Goal: Task Accomplishment & Management: Manage account settings

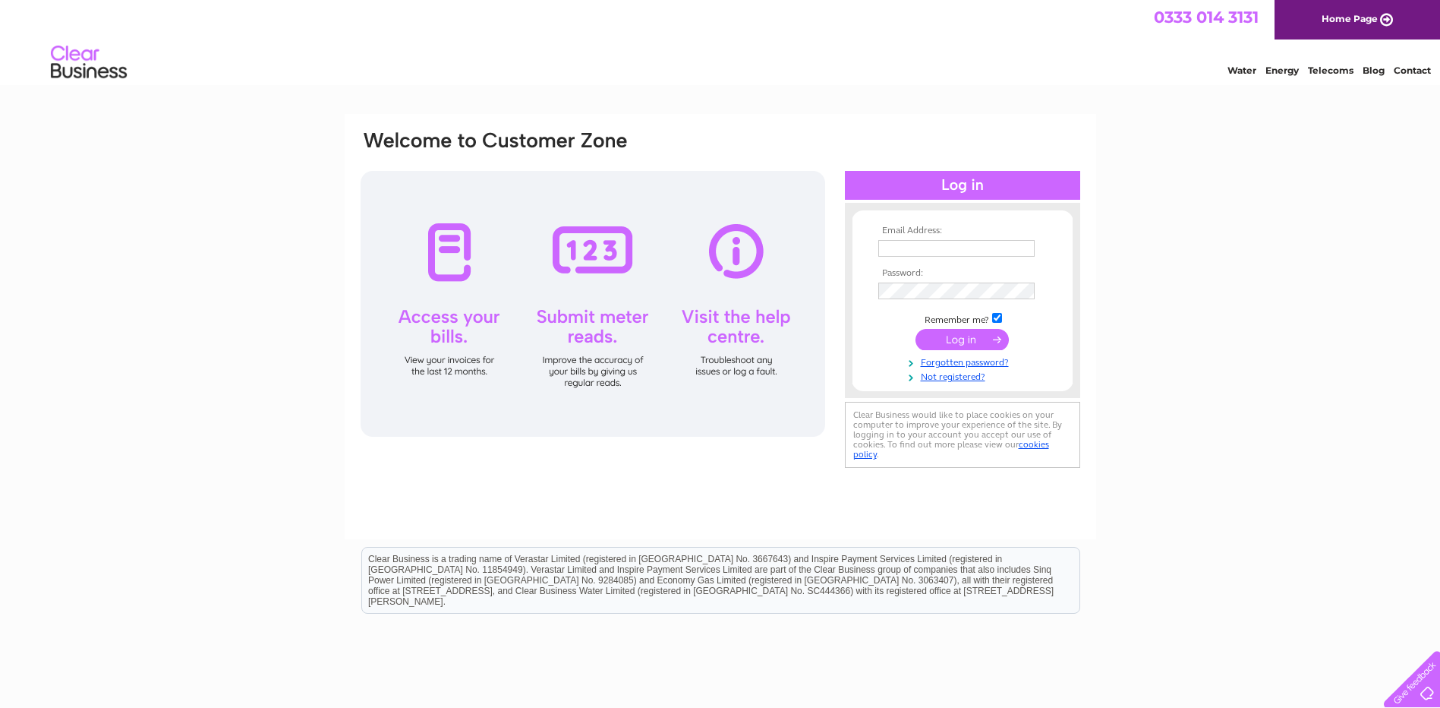
type input "[EMAIL_ADDRESS][DOMAIN_NAME]"
click at [981, 339] on input "submit" at bounding box center [962, 339] width 93 height 21
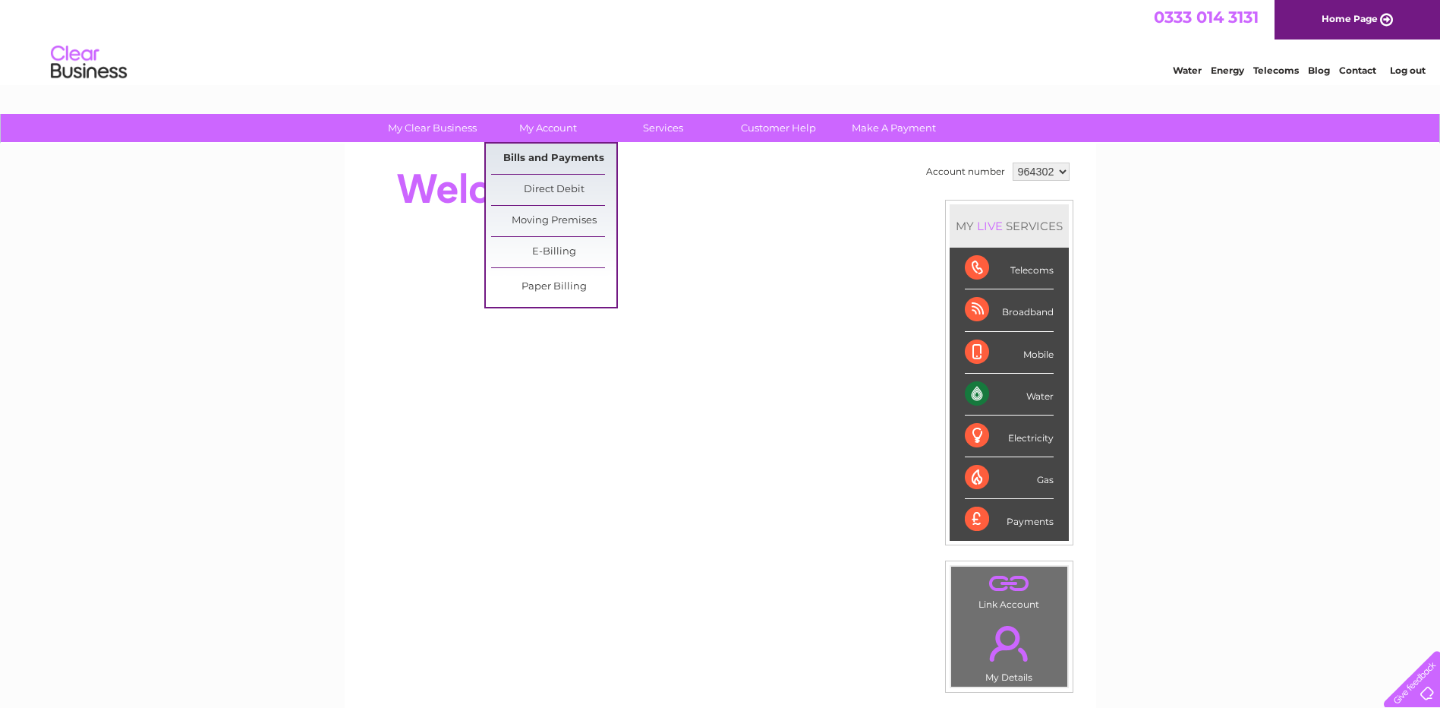
click at [580, 156] on link "Bills and Payments" at bounding box center [553, 159] width 125 height 30
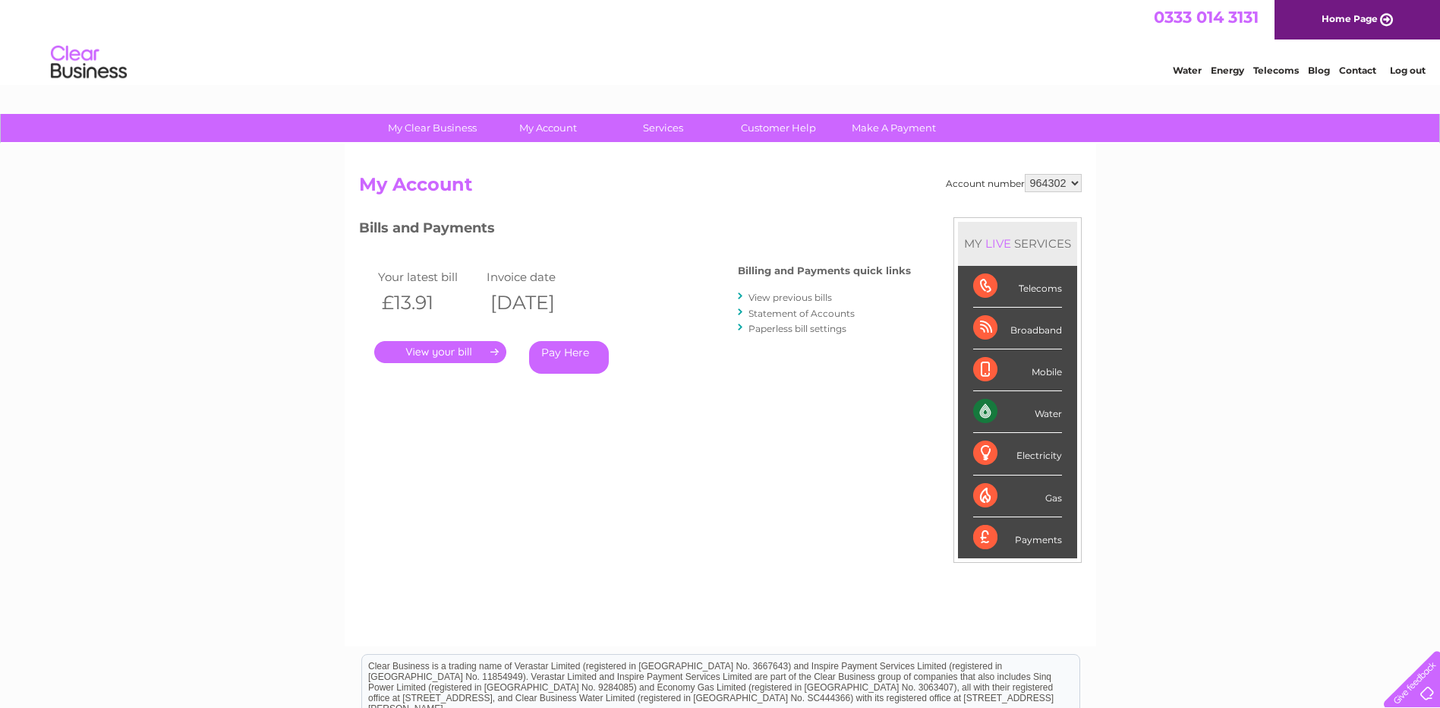
click at [481, 355] on link "." at bounding box center [440, 352] width 132 height 22
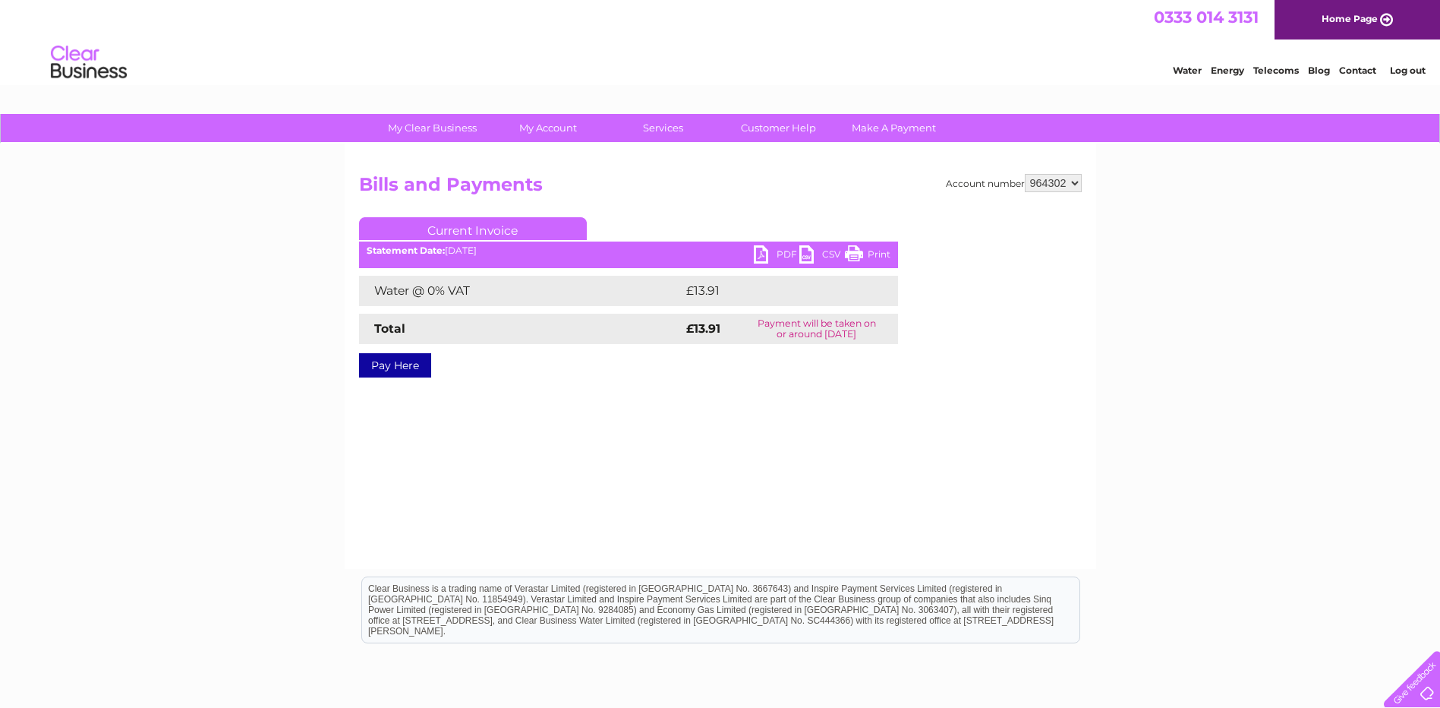
click at [860, 249] on link "Print" at bounding box center [868, 256] width 46 height 22
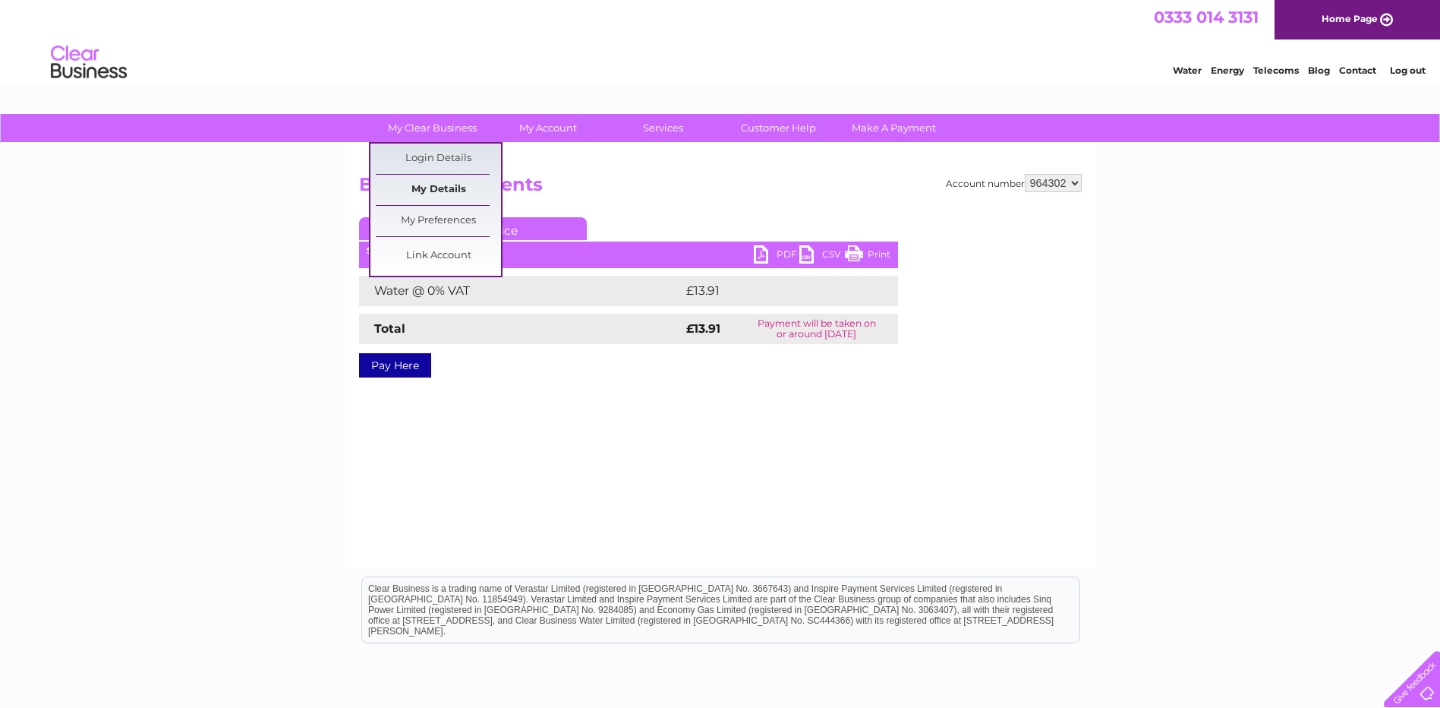
click at [443, 178] on link "My Details" at bounding box center [438, 190] width 125 height 30
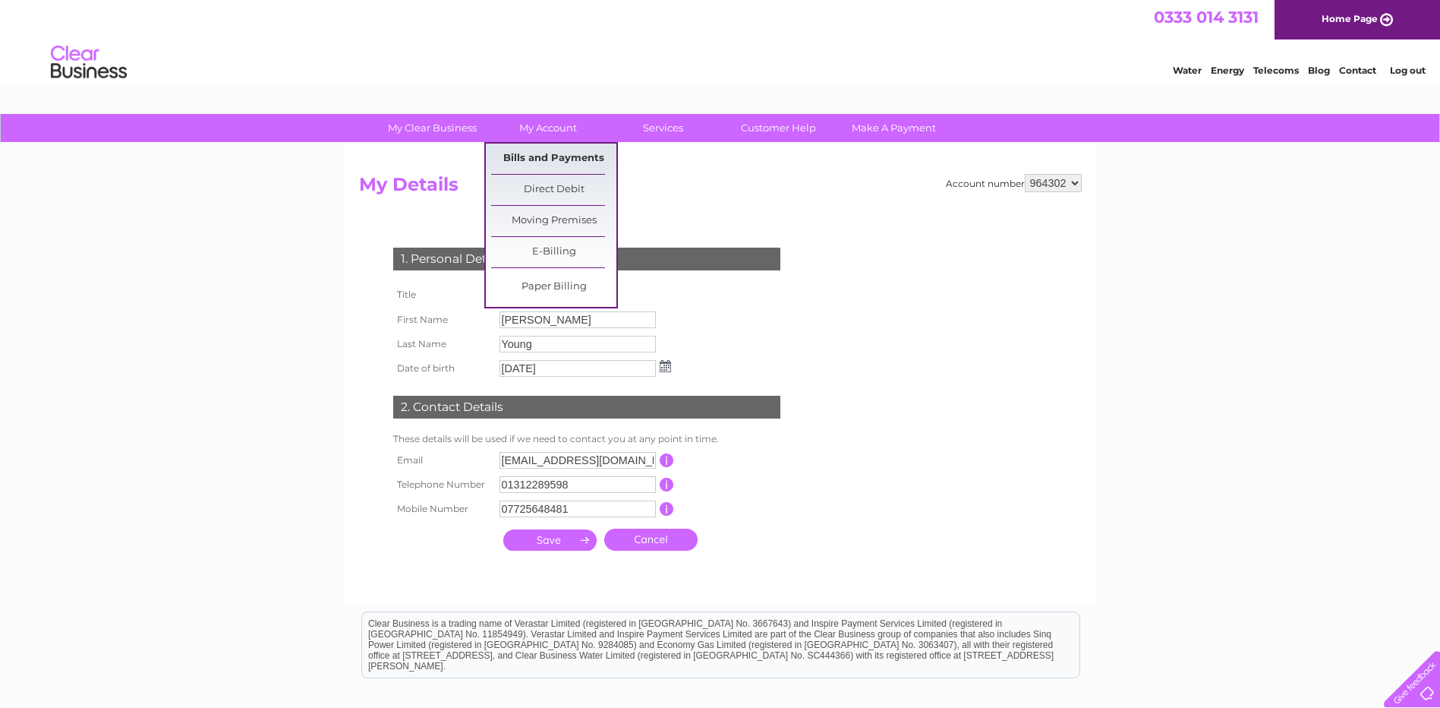
click at [545, 148] on link "Bills and Payments" at bounding box center [553, 159] width 125 height 30
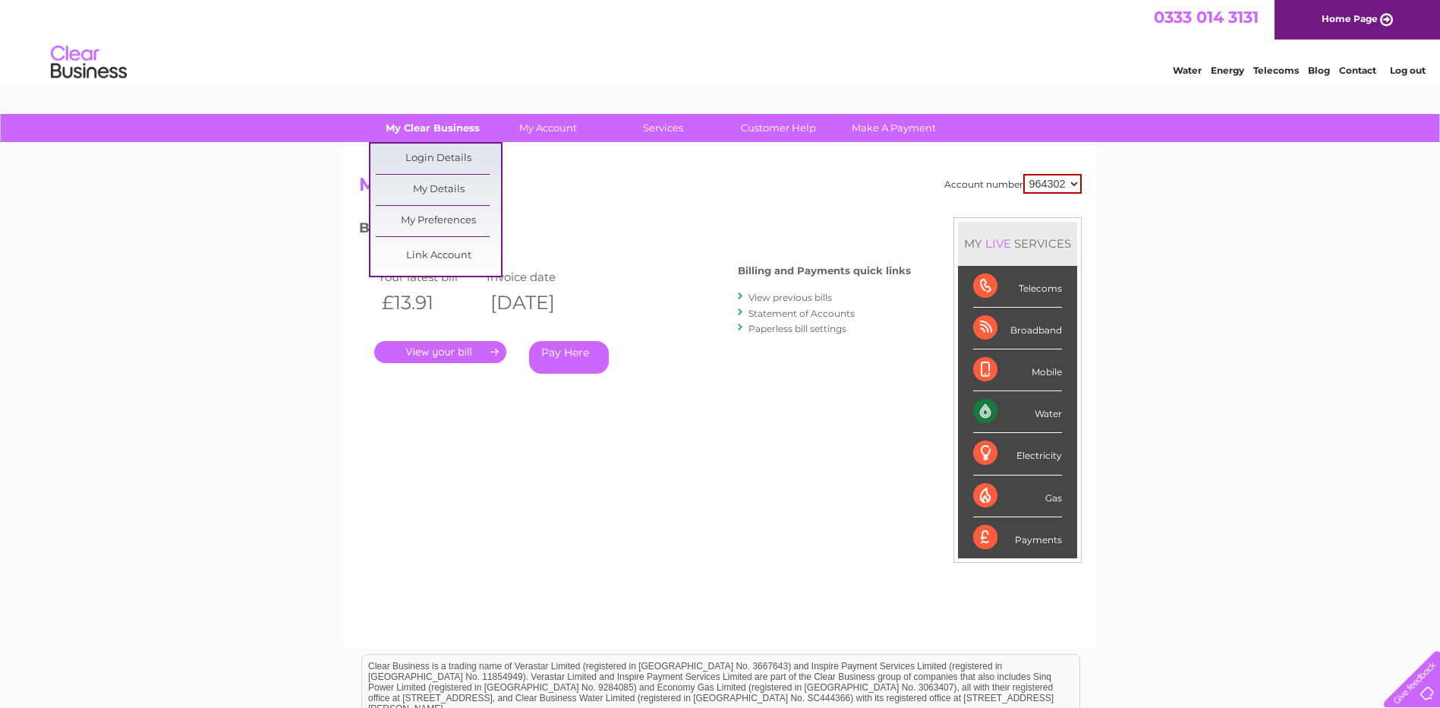
click at [444, 126] on link "My Clear Business" at bounding box center [432, 128] width 125 height 28
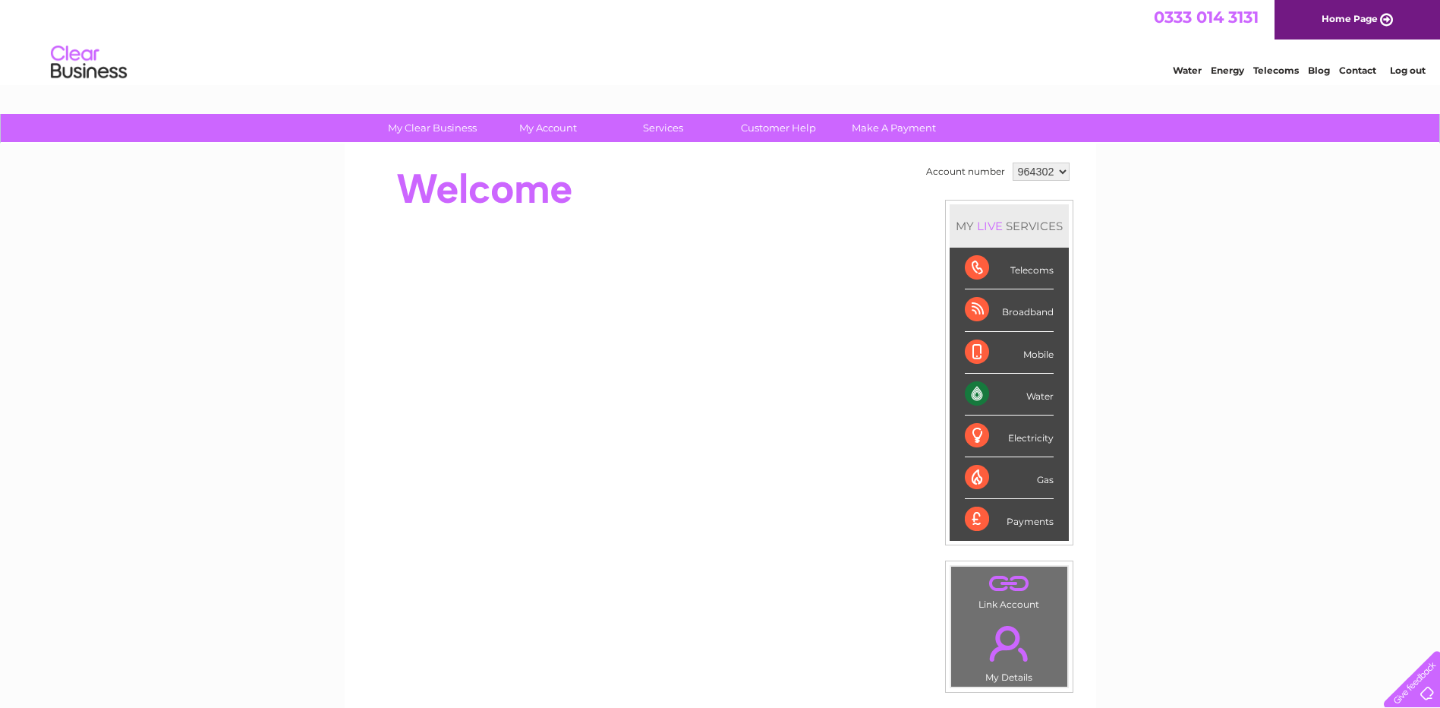
click at [1012, 630] on link "." at bounding box center [1009, 643] width 109 height 53
